Goal: Find specific page/section: Find specific page/section

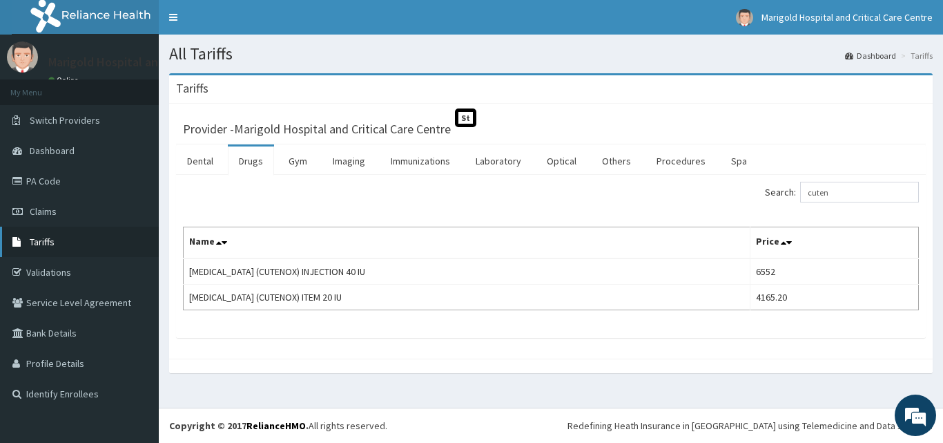
click at [51, 240] on span "Tariffs" at bounding box center [42, 241] width 25 height 12
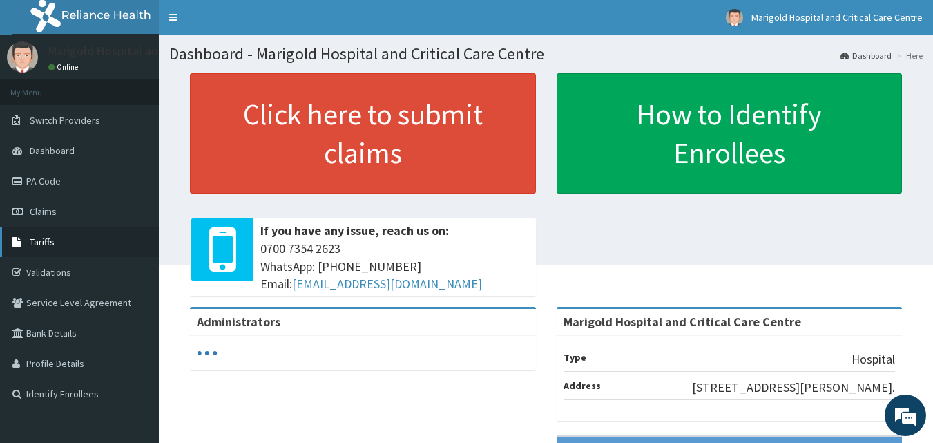
click at [50, 236] on span "Tariffs" at bounding box center [42, 241] width 25 height 12
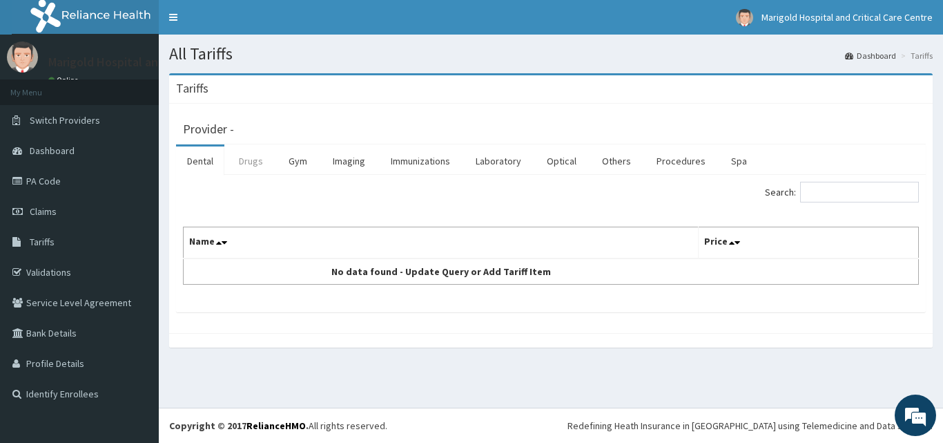
click at [249, 165] on link "Drugs" at bounding box center [251, 160] width 46 height 29
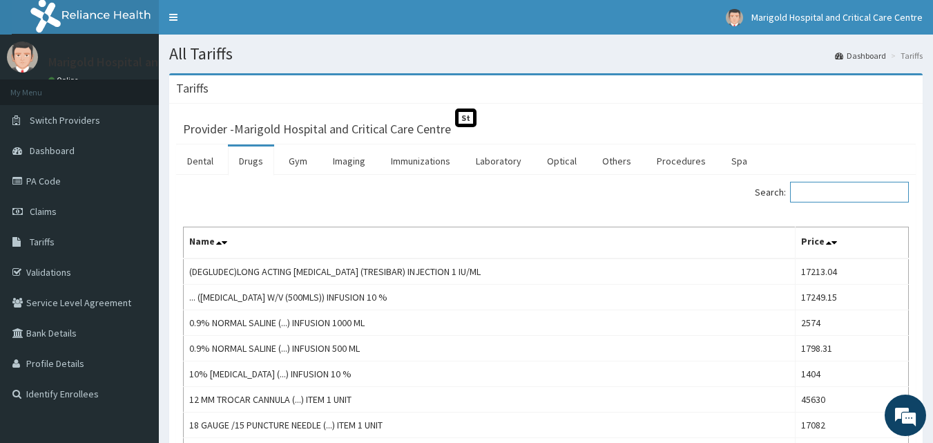
click at [867, 193] on input "Search:" at bounding box center [849, 192] width 119 height 21
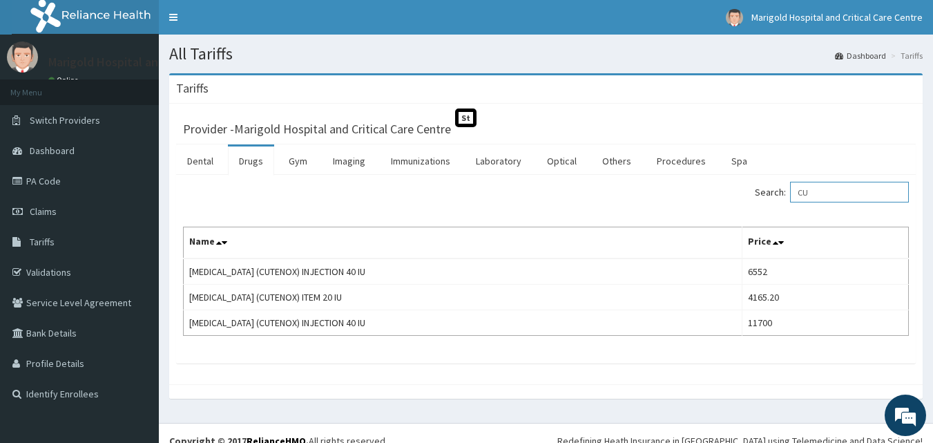
type input "C"
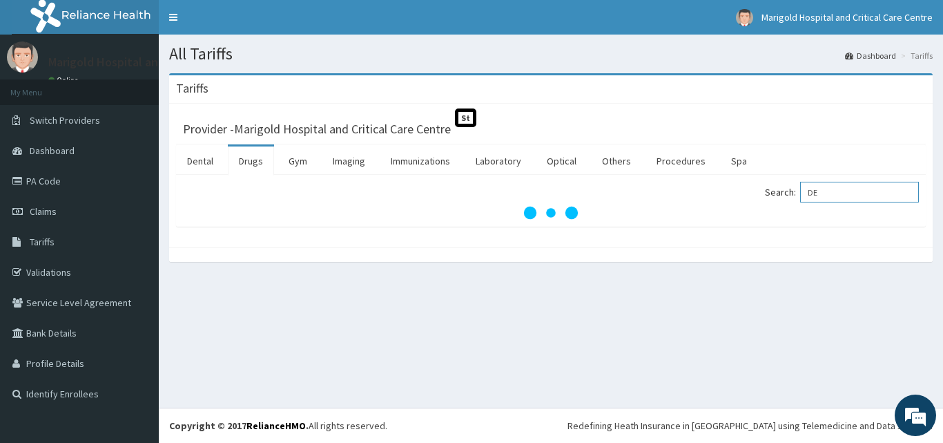
type input "D"
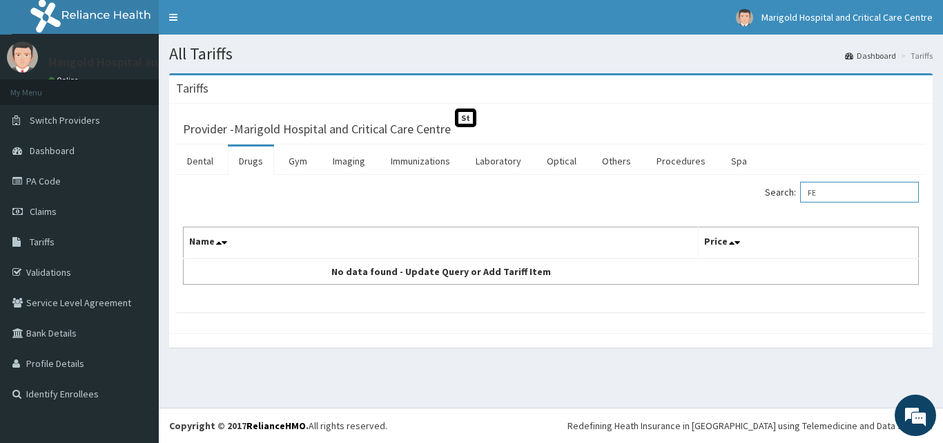
type input "F"
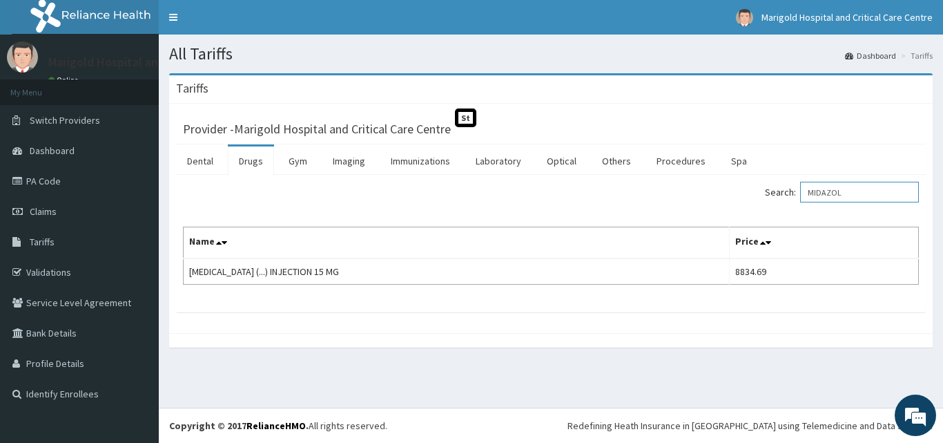
type input "MIDAZOL"
